Goal: Navigation & Orientation: Find specific page/section

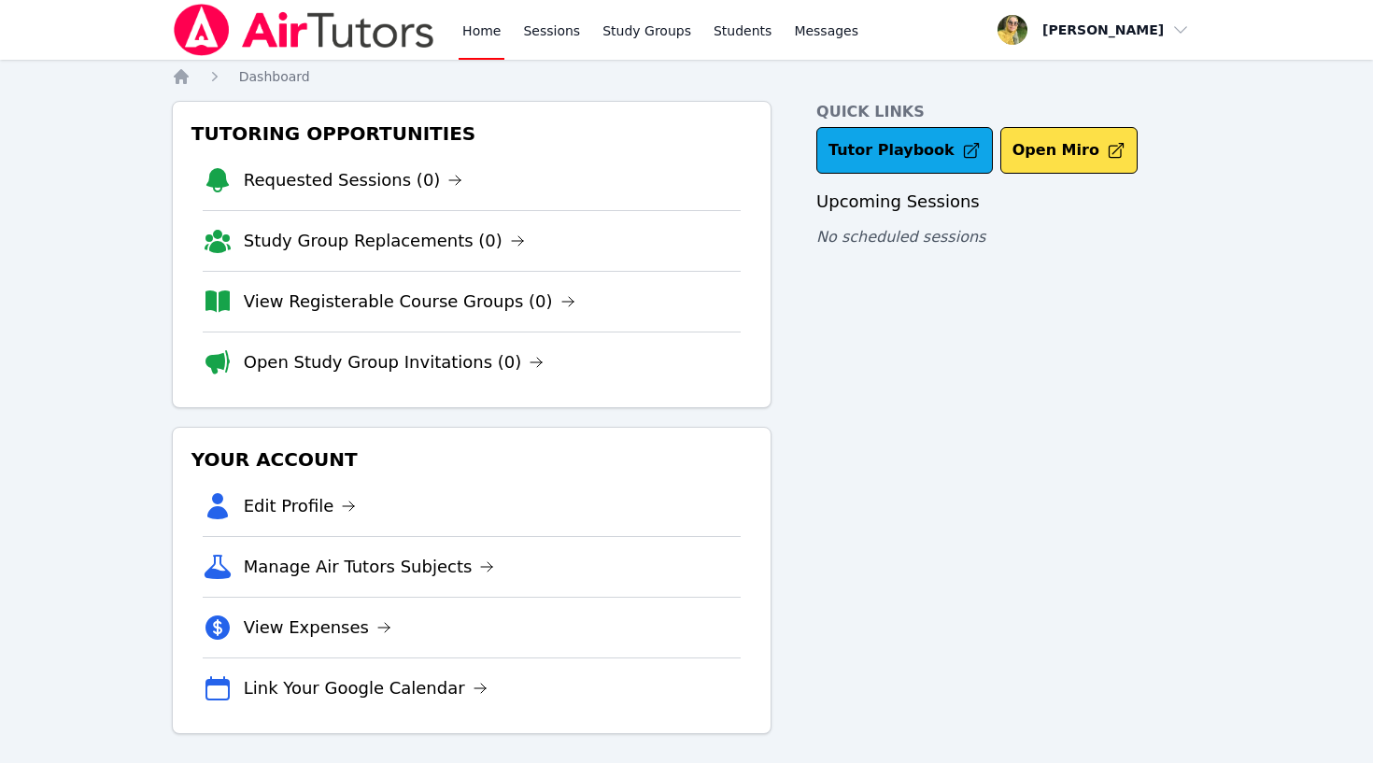
click at [774, 192] on div "Tutoring Opportunities Requested Sessions (0) Study Group Replacements (0) View…" at bounding box center [687, 417] width 1030 height 633
click at [473, 175] on li "Requested Sessions (0)" at bounding box center [472, 180] width 538 height 60
click at [980, 514] on div "Quick Links Tutor Playbook Open Miro Upcoming Sessions No scheduled sessions" at bounding box center [1008, 417] width 385 height 633
click at [610, 350] on li "Open Study Group Invitations (0)" at bounding box center [472, 362] width 538 height 61
click at [863, 501] on div "Quick Links Tutor Playbook Open Miro Upcoming Sessions No scheduled sessions" at bounding box center [1008, 417] width 385 height 633
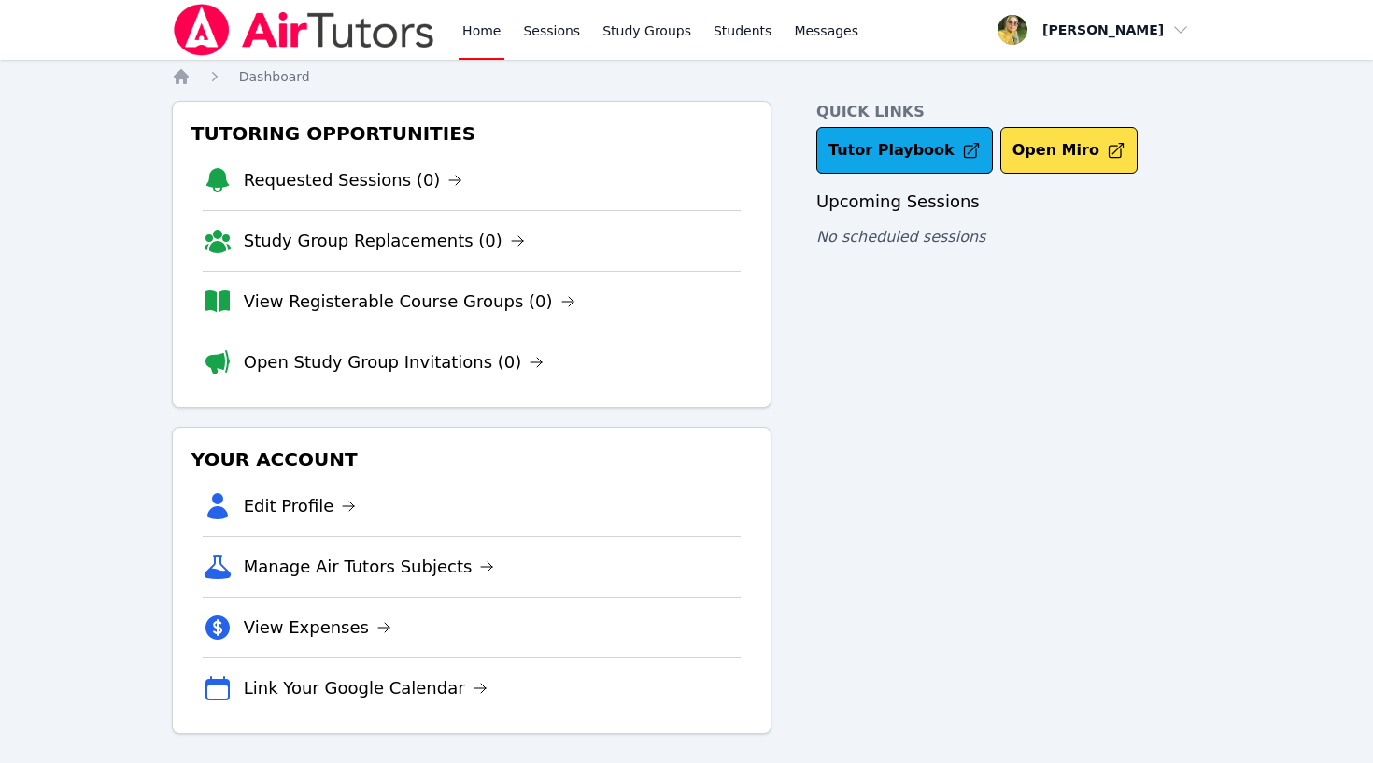
click at [440, 16] on div "Home Sessions Study Groups Students Messages" at bounding box center [517, 30] width 690 height 60
click at [106, 182] on div "Home Sessions Study Groups Students Messages Open user menu [PERSON_NAME] Open …" at bounding box center [686, 385] width 1373 height 771
click at [191, 125] on h3 "Tutoring Opportunities" at bounding box center [472, 134] width 568 height 34
click at [520, 348] on li "Open Study Group Invitations (0)" at bounding box center [472, 362] width 538 height 61
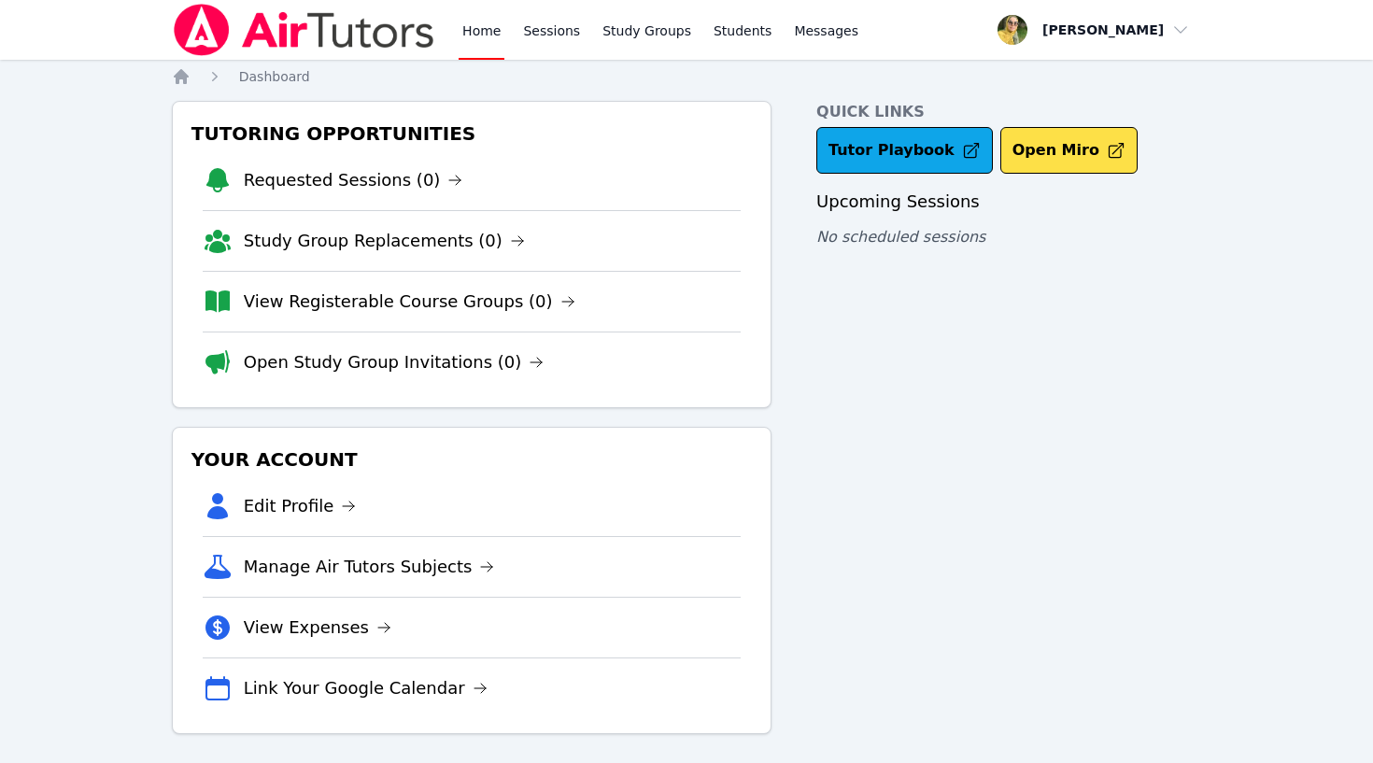
click at [1040, 334] on div "Quick Links Tutor Playbook Open Miro Upcoming Sessions No scheduled sessions" at bounding box center [1008, 417] width 385 height 633
click at [545, 353] on li "Open Study Group Invitations (0)" at bounding box center [472, 362] width 538 height 61
click at [575, 365] on li "Open Study Group Invitations (0)" at bounding box center [472, 362] width 538 height 61
